Goal: Register for event/course

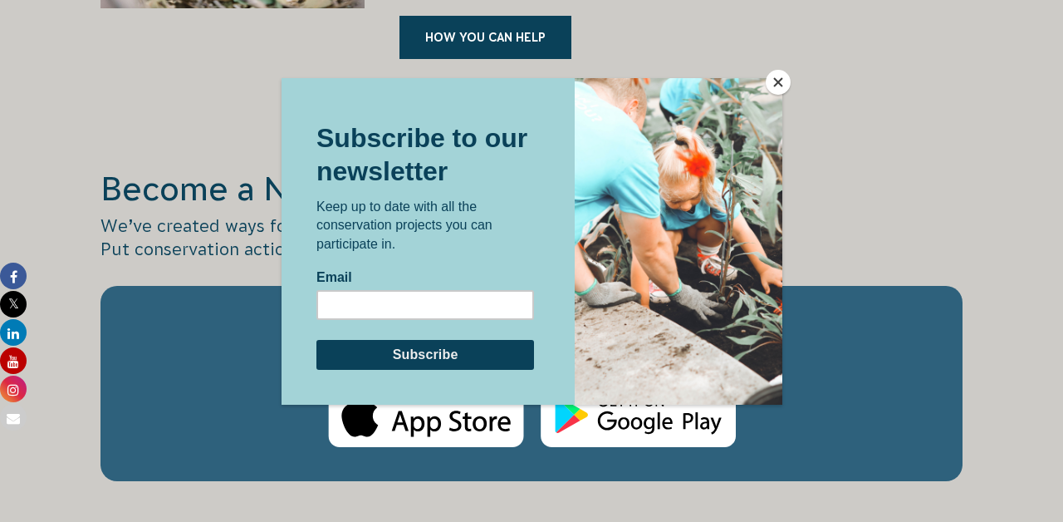
scroll to position [2703, 0]
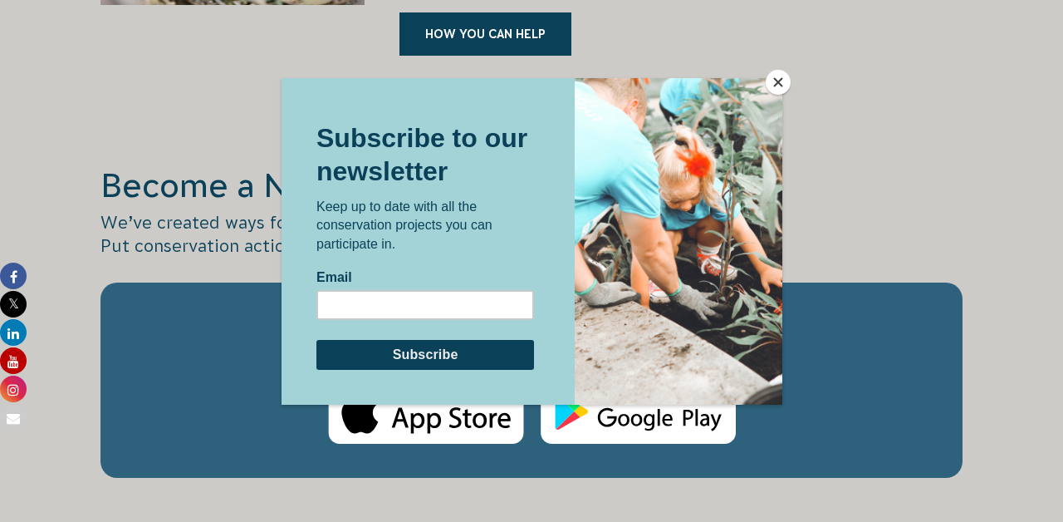
click at [777, 75] on button "Close" at bounding box center [778, 82] width 25 height 25
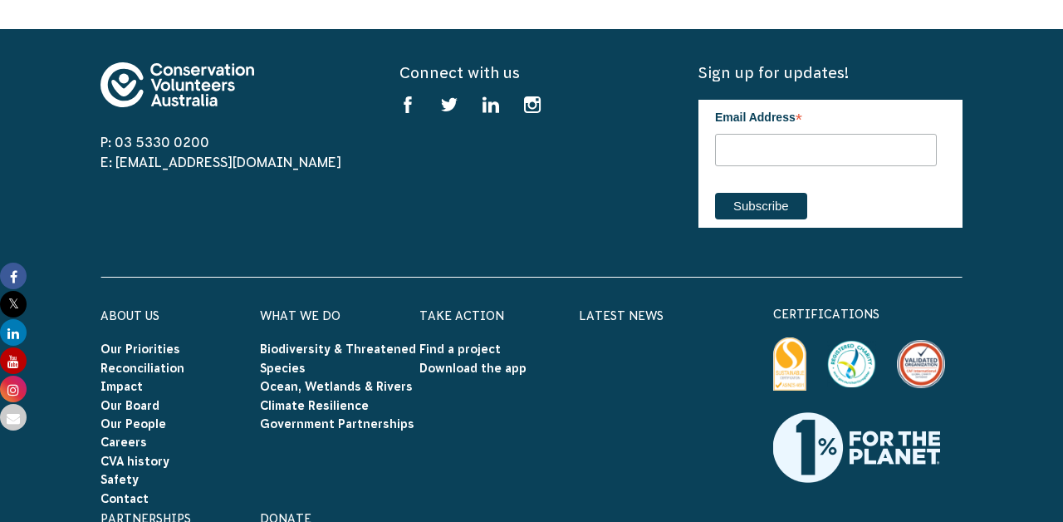
scroll to position [5230, 0]
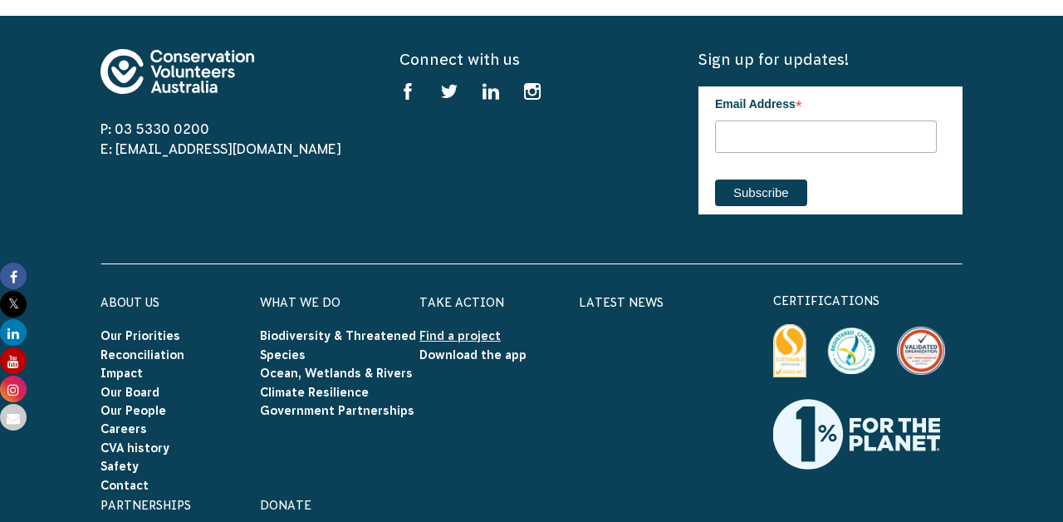
click at [452, 329] on link "Find a project" at bounding box center [459, 335] width 81 height 13
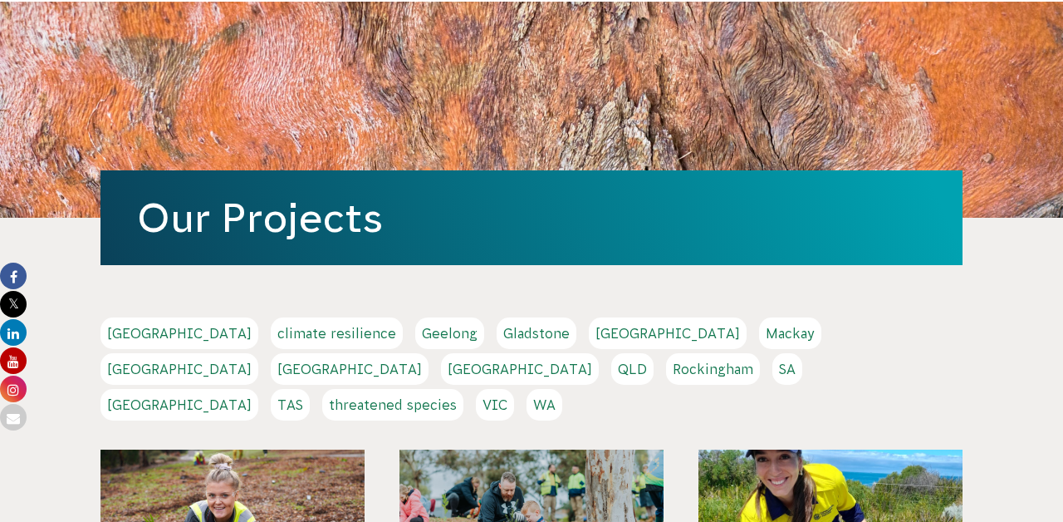
scroll to position [106, 0]
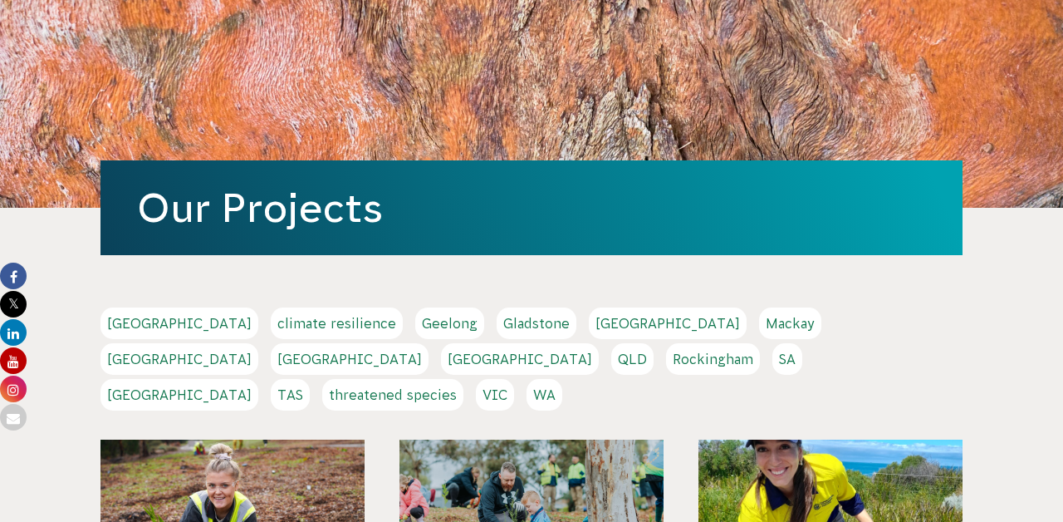
click at [310, 379] on link "TAS" at bounding box center [290, 395] width 39 height 32
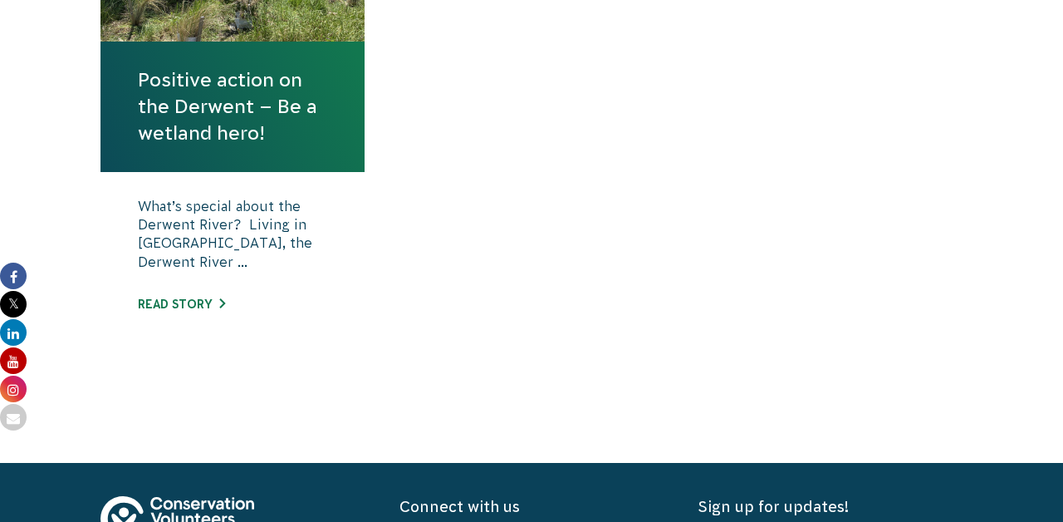
scroll to position [734, 0]
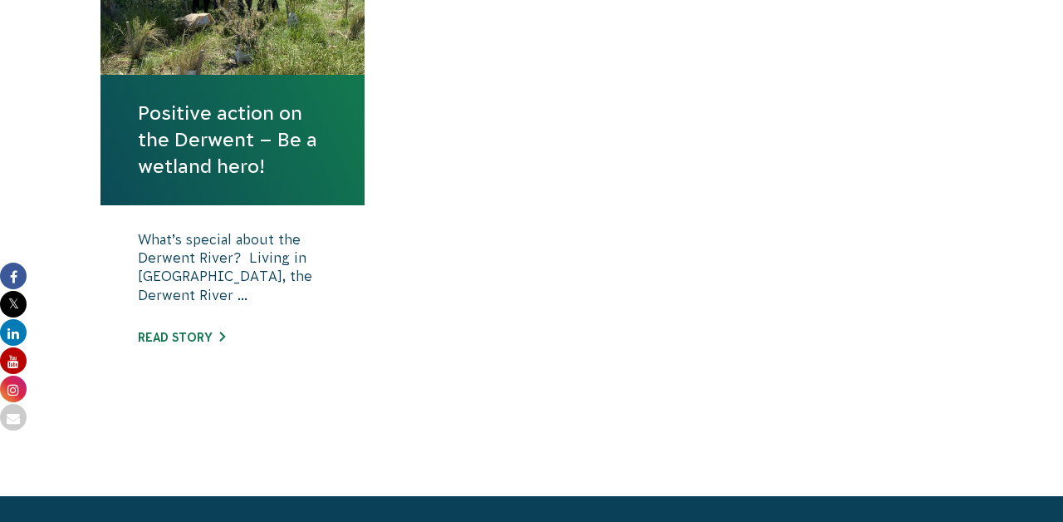
click at [253, 150] on link "Positive action on the Derwent – Be a wetland hero!" at bounding box center [232, 140] width 189 height 81
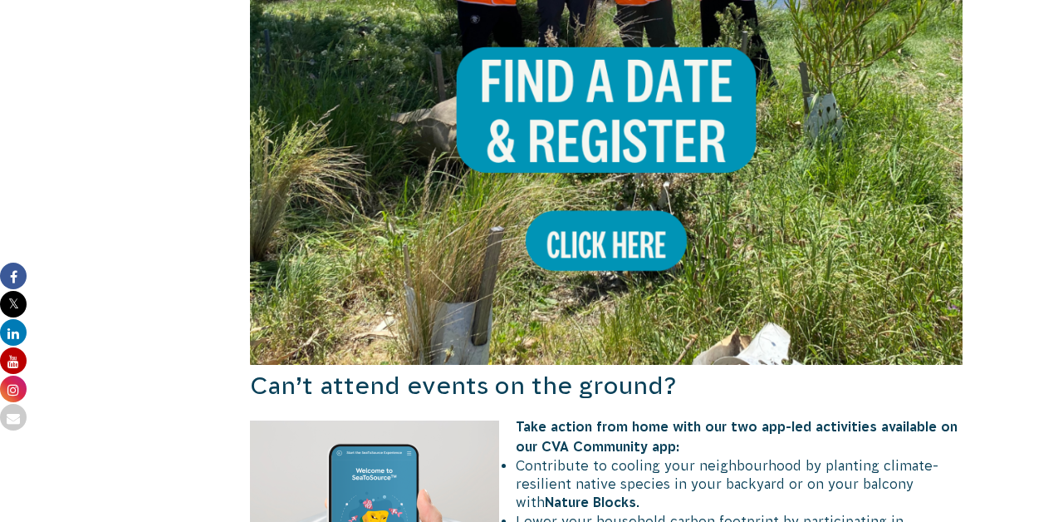
scroll to position [1868, 0]
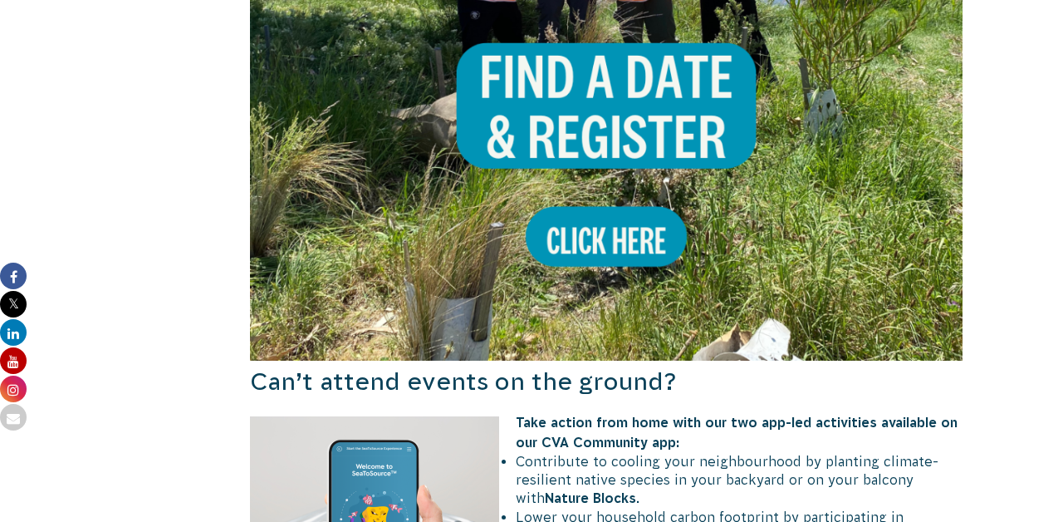
click at [612, 181] on img at bounding box center [606, 4] width 713 height 713
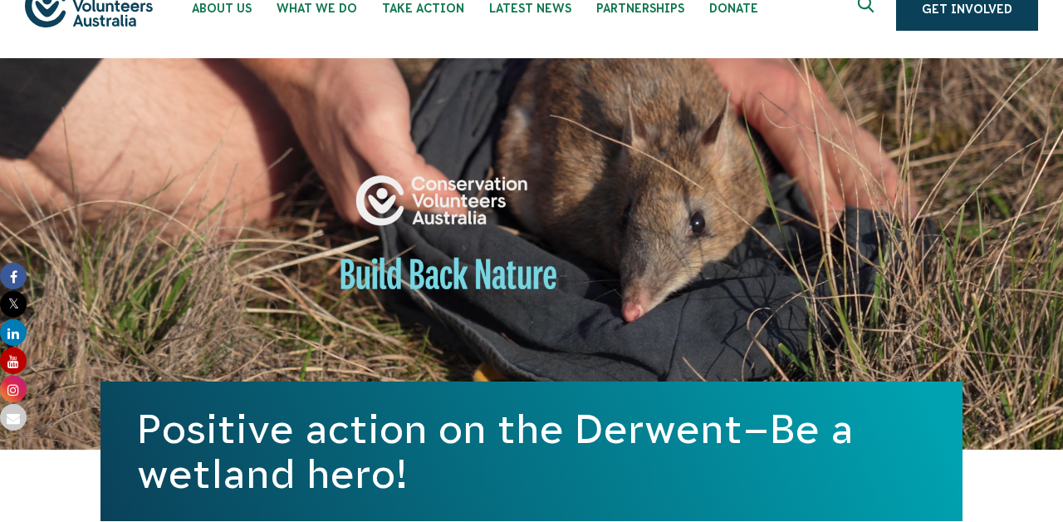
scroll to position [0, 0]
